Goal: Transaction & Acquisition: Purchase product/service

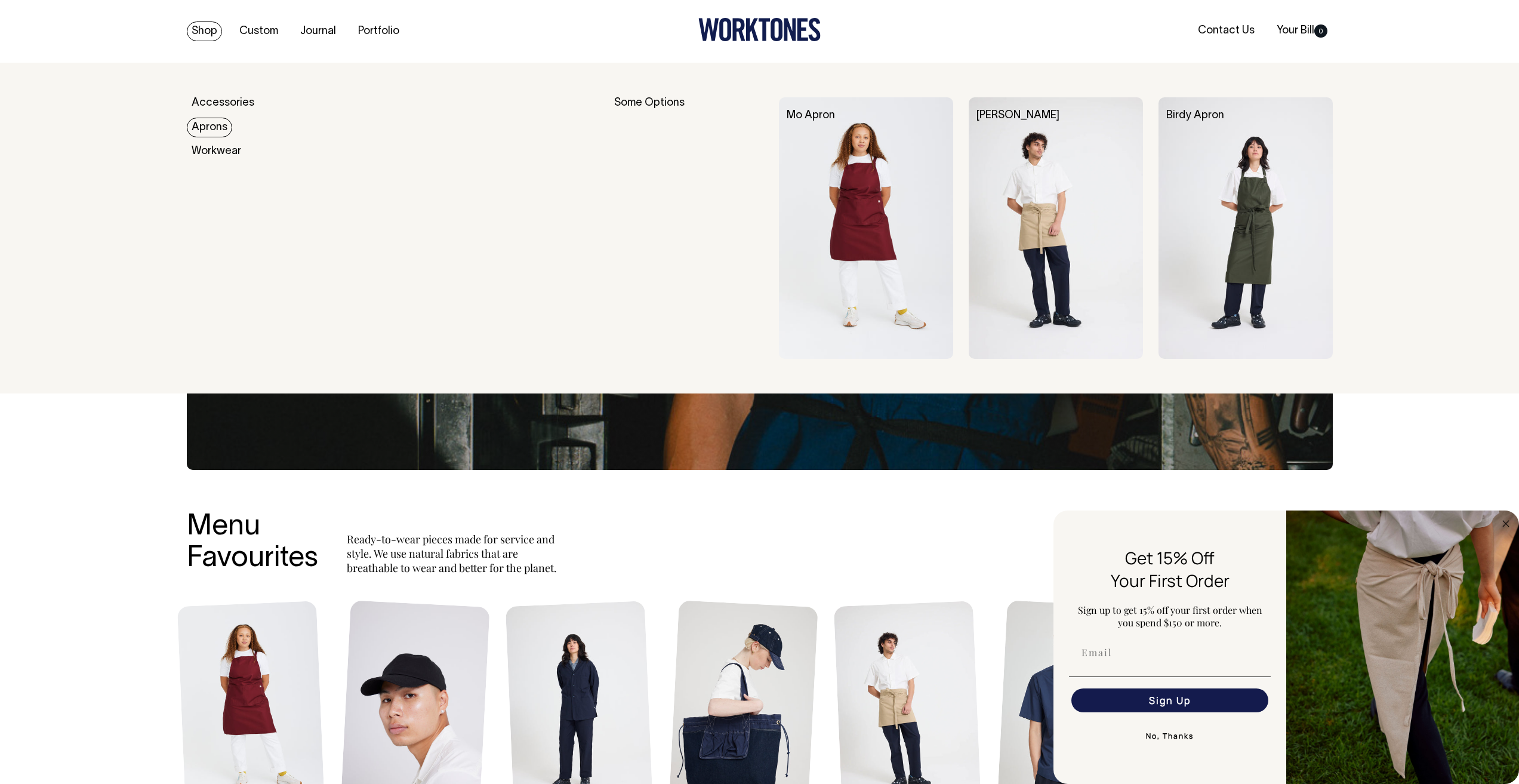
click at [206, 126] on link "Aprons" at bounding box center [210, 127] width 45 height 20
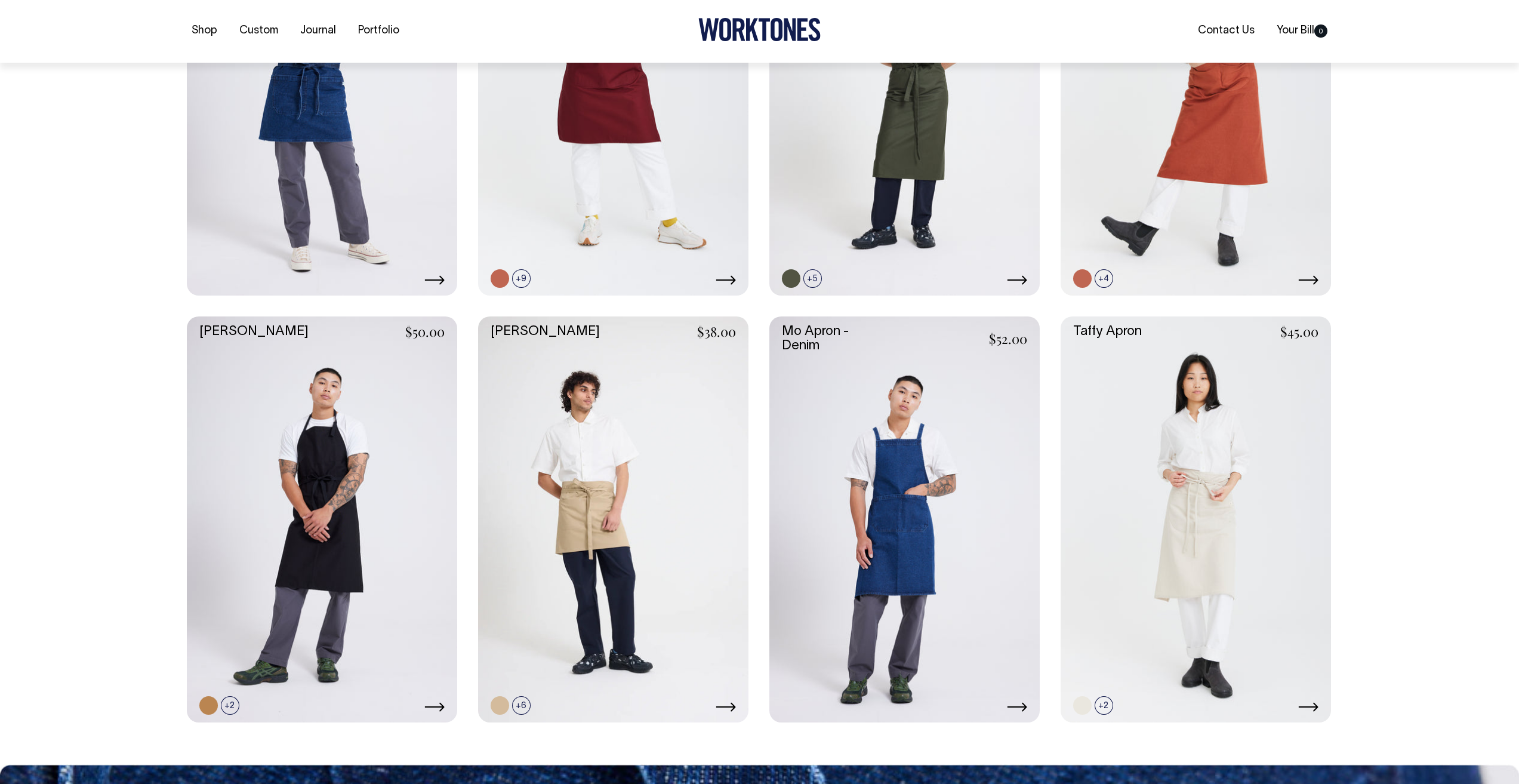
scroll to position [478, 0]
click at [388, 427] on link at bounding box center [322, 518] width 270 height 406
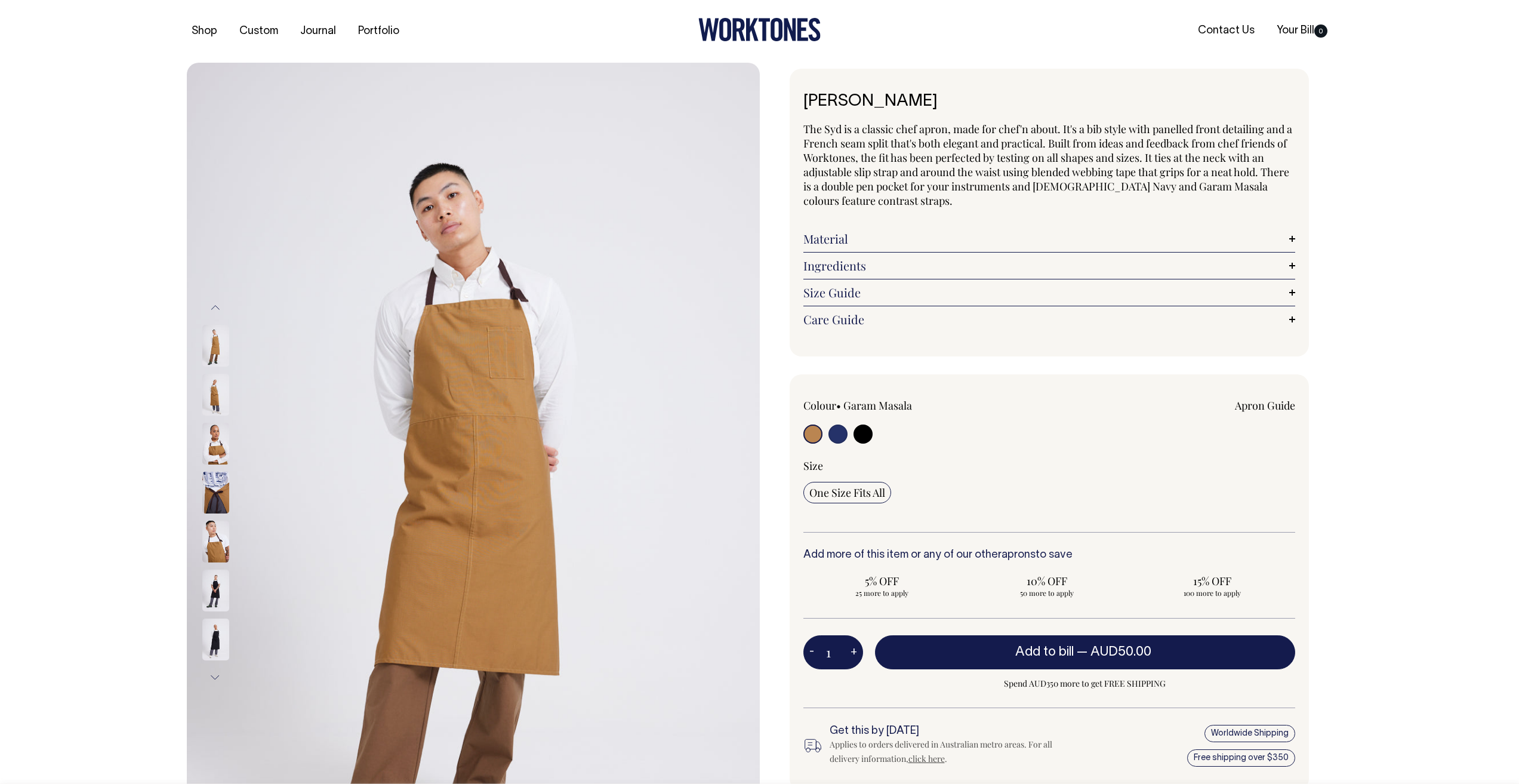
click at [867, 434] on input "radio" at bounding box center [863, 434] width 19 height 19
radio input "true"
select select "Black"
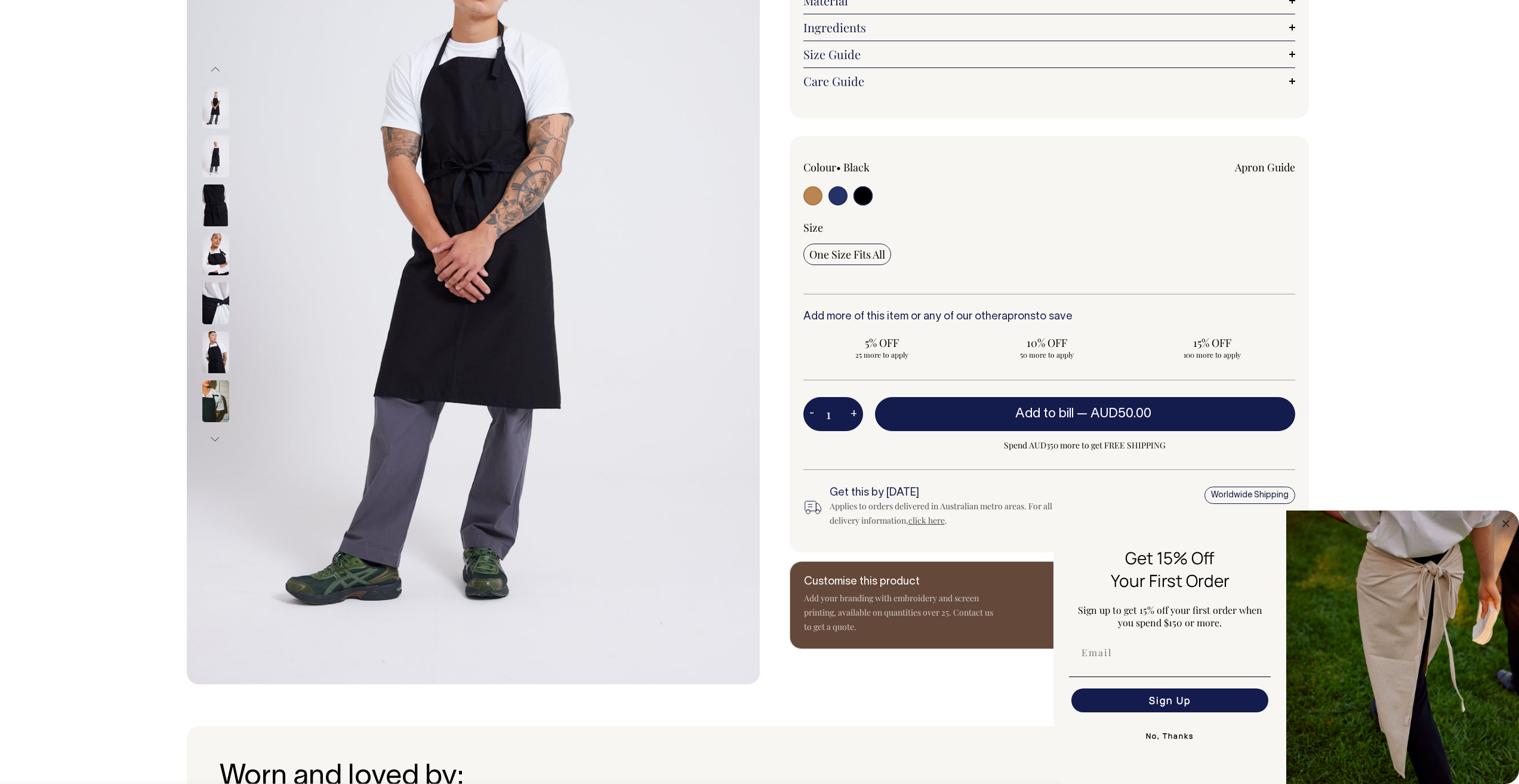
scroll to position [238, 0]
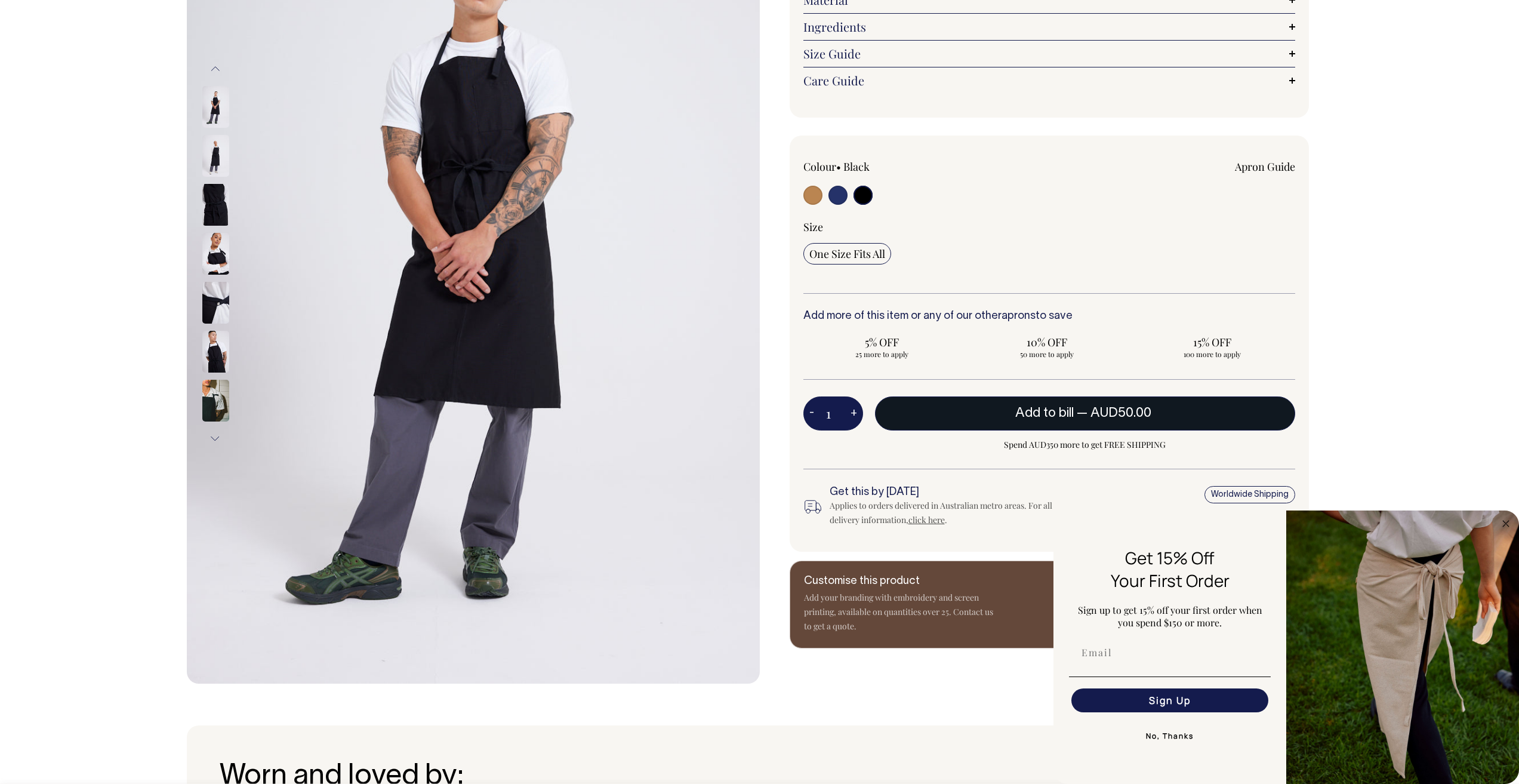
click at [1175, 415] on button "Add to bill — AUD50.00" at bounding box center [1085, 413] width 420 height 33
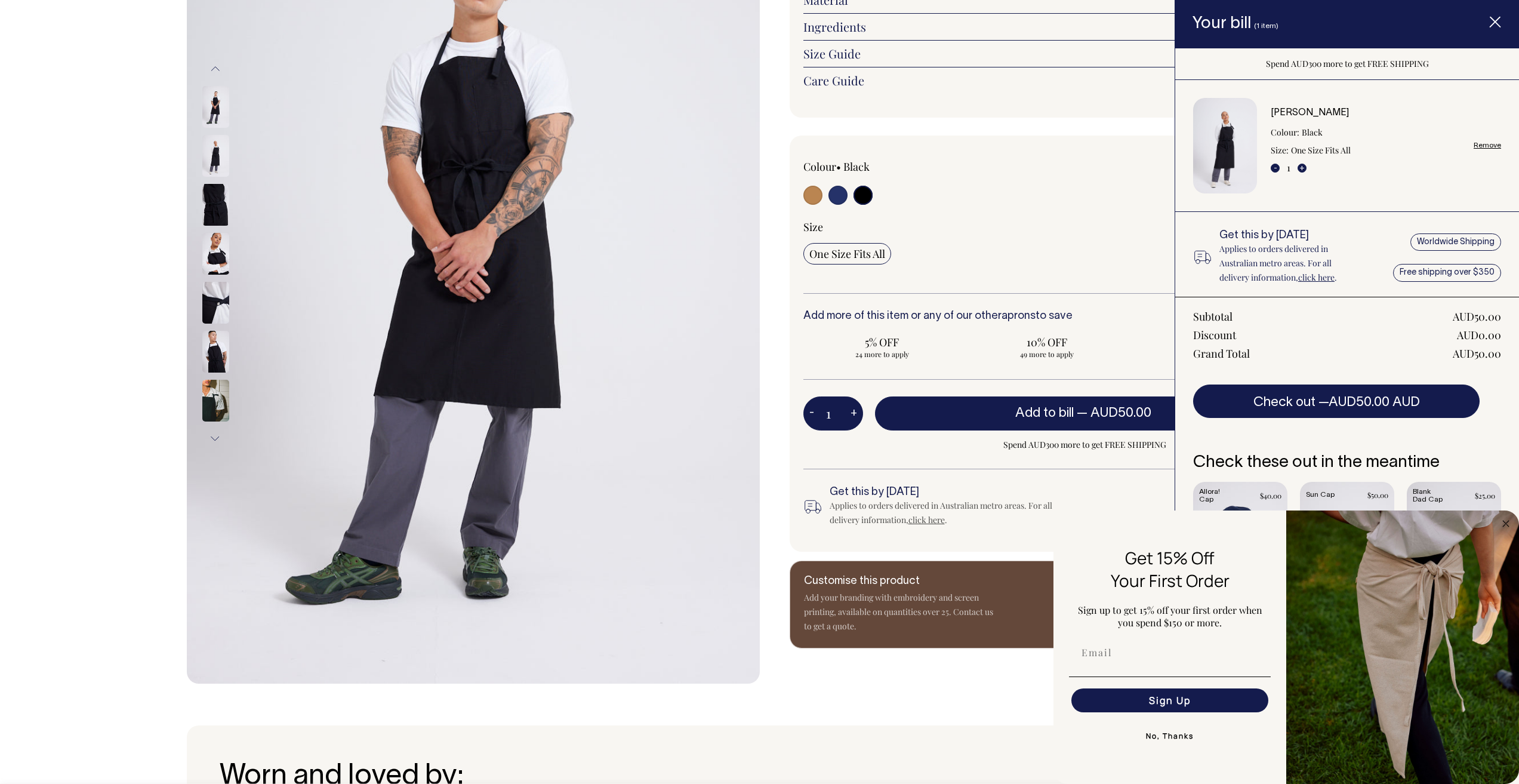
click at [851, 410] on button "+" at bounding box center [854, 414] width 18 height 24
type input "2"
click at [1100, 418] on span "AUD50.00" at bounding box center [1121, 413] width 61 height 12
type input "1"
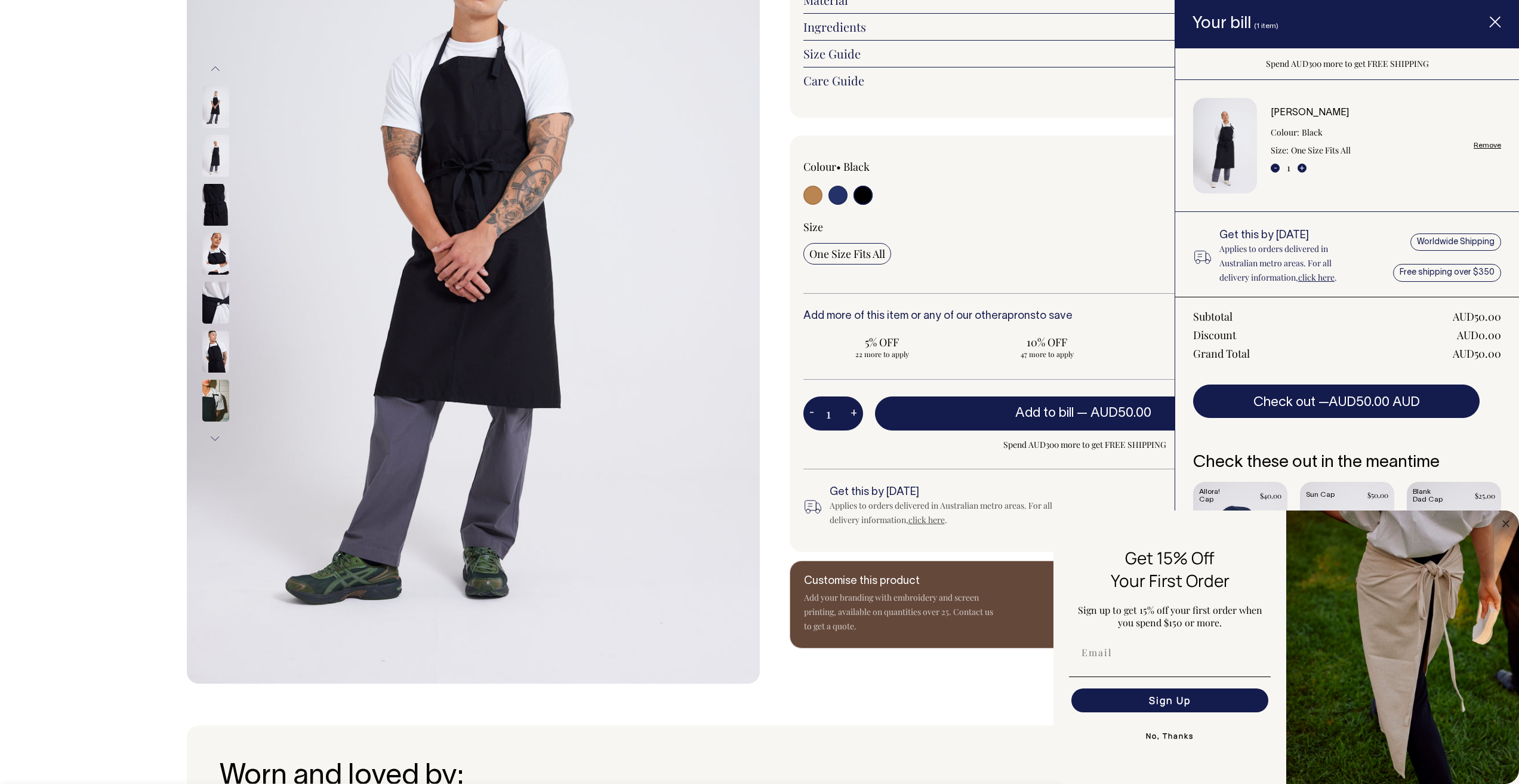
type input "1"
click at [1274, 168] on button "-" at bounding box center [1275, 168] width 9 height 9
type input "2"
click at [1427, 413] on button "Check out — AUD100.00 AUD" at bounding box center [1337, 401] width 287 height 33
